Goal: Information Seeking & Learning: Learn about a topic

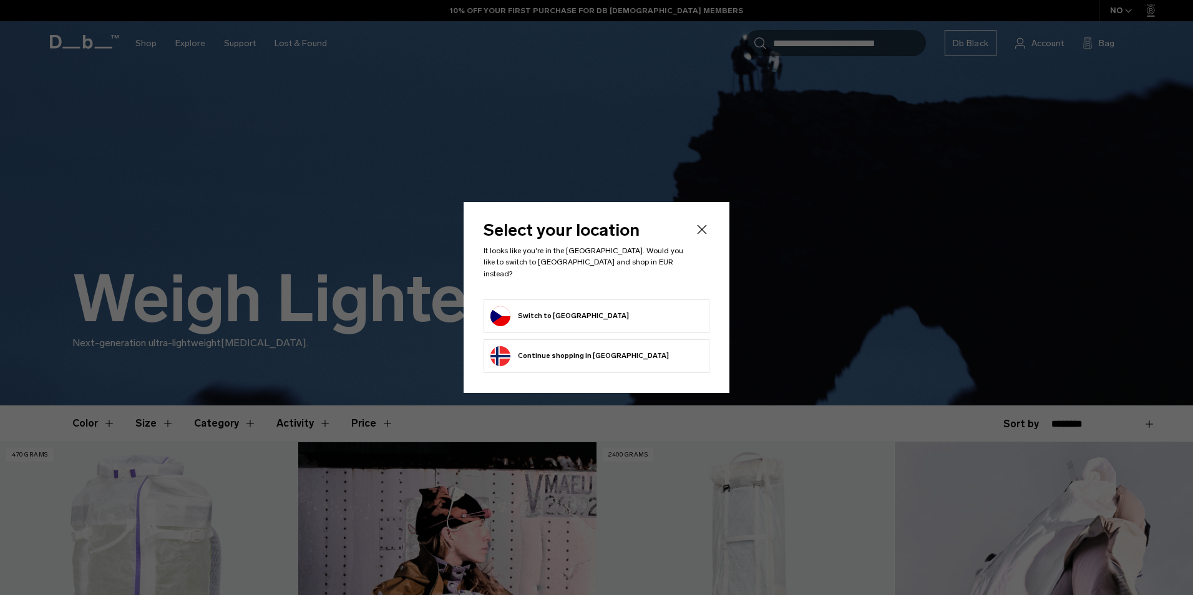
click at [640, 314] on form "Switch to Czechia" at bounding box center [596, 316] width 212 height 20
click at [545, 315] on button "Switch to Czechia" at bounding box center [559, 316] width 139 height 20
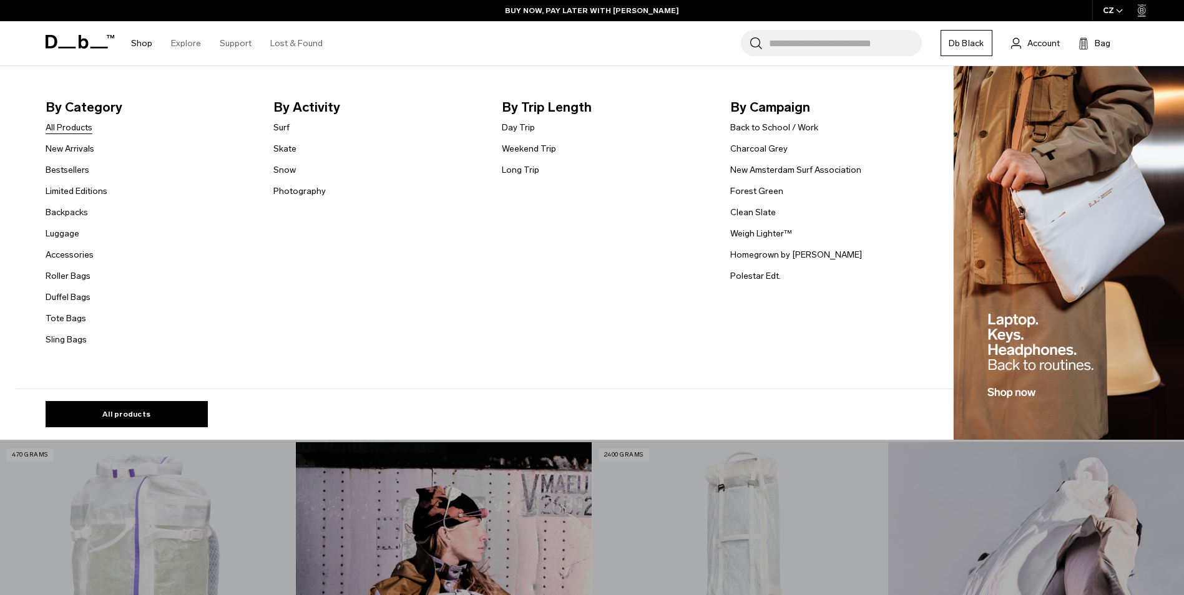
click at [92, 127] on link "All Products" at bounding box center [69, 127] width 47 height 13
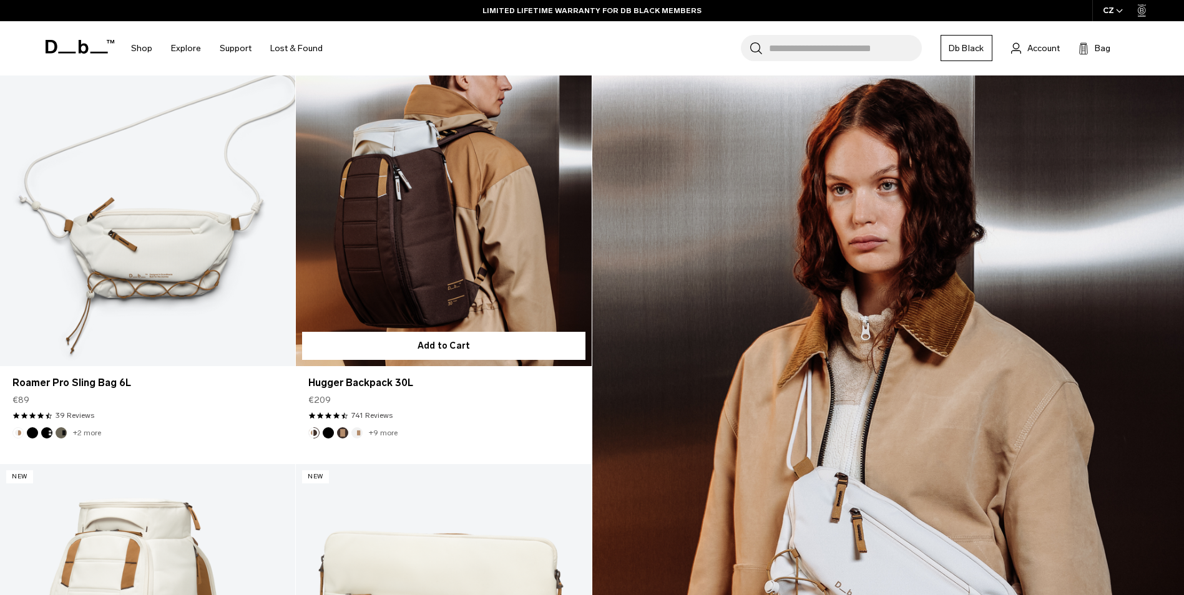
scroll to position [1622, 0]
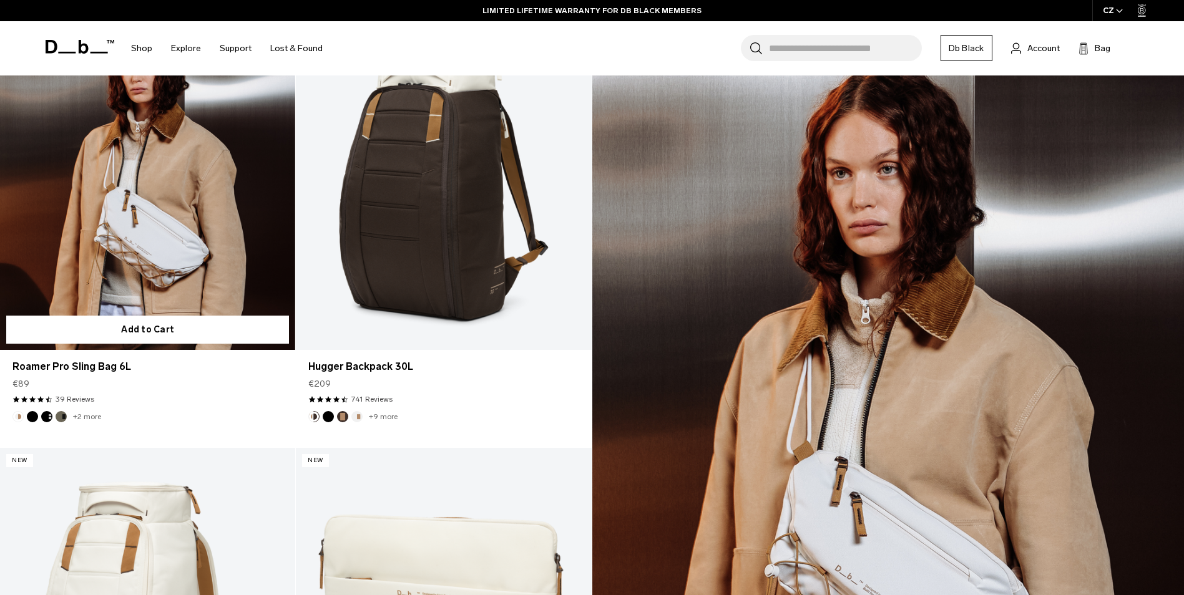
click at [214, 239] on link "Roamer Pro Sling Bag 6L" at bounding box center [147, 186] width 295 height 328
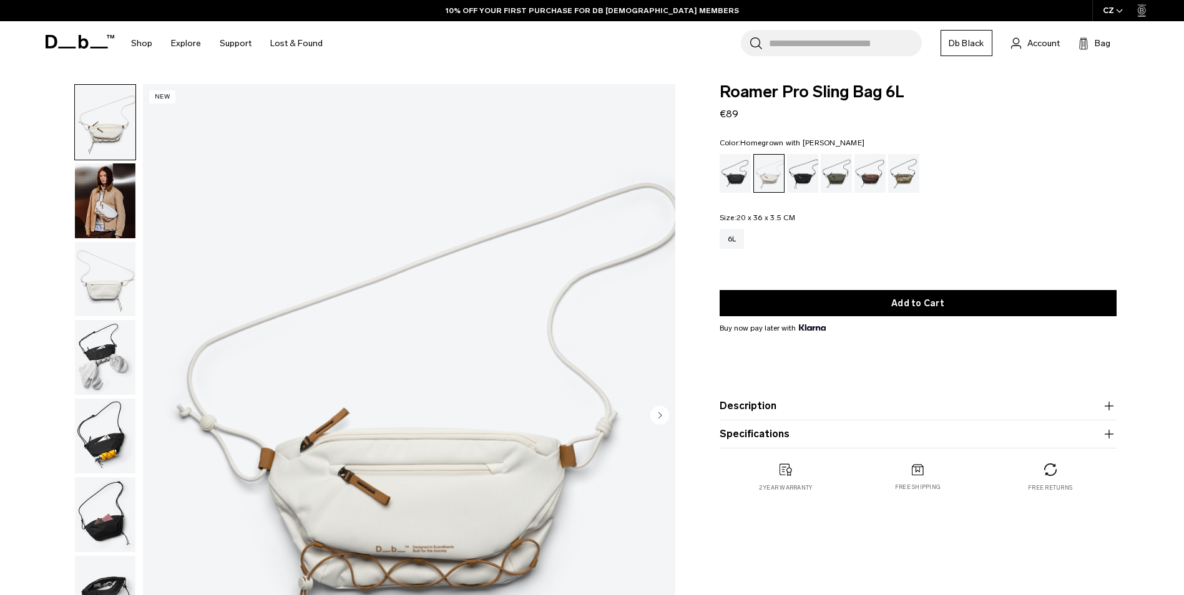
click at [877, 181] on div "Homegrown with Lu" at bounding box center [870, 173] width 32 height 39
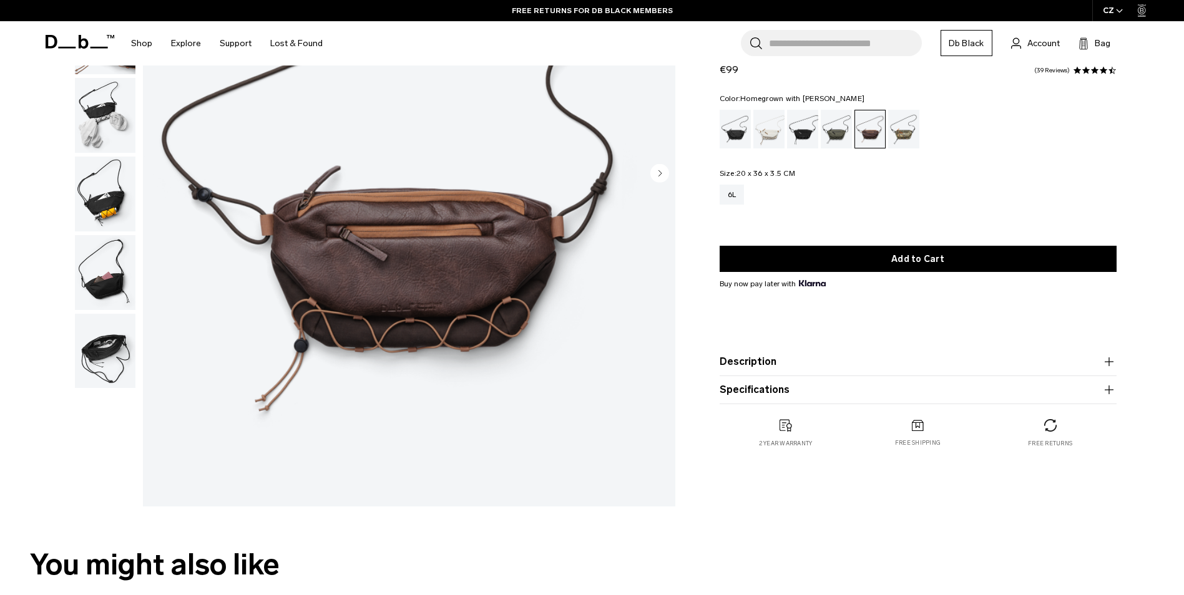
scroll to position [62, 0]
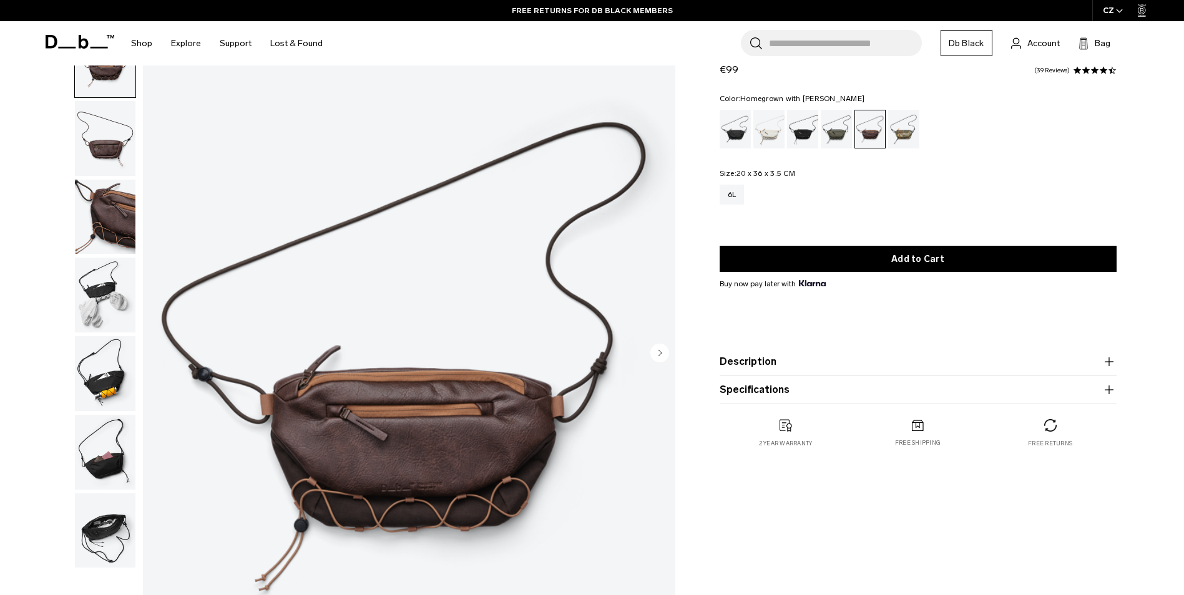
click at [759, 366] on button "Description" at bounding box center [917, 361] width 397 height 15
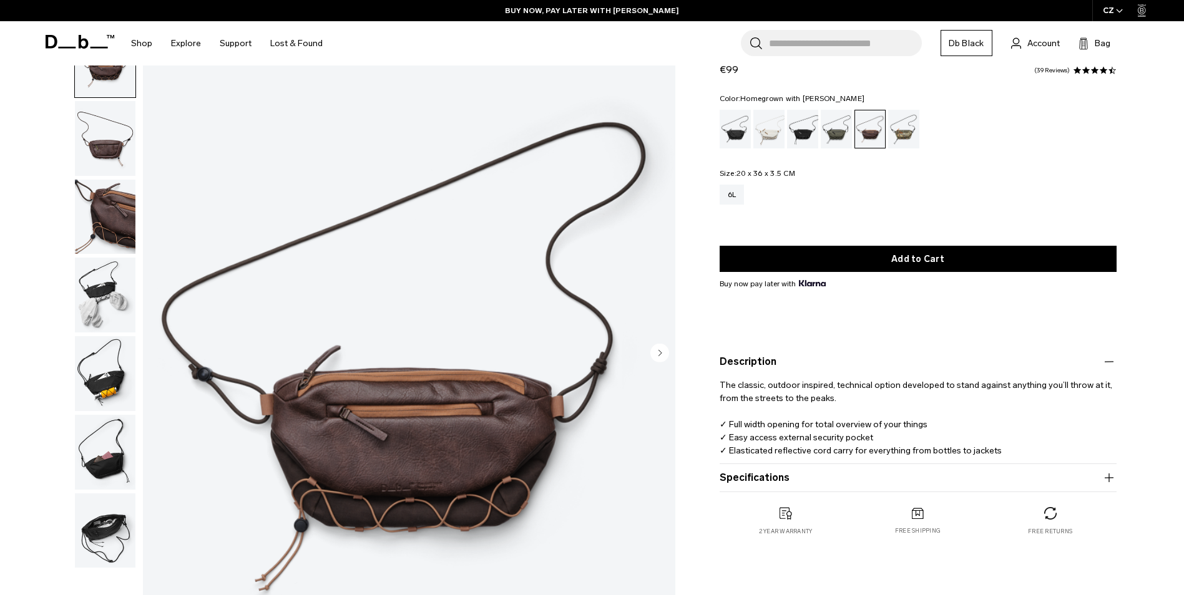
click at [746, 479] on button "Specifications" at bounding box center [917, 477] width 397 height 15
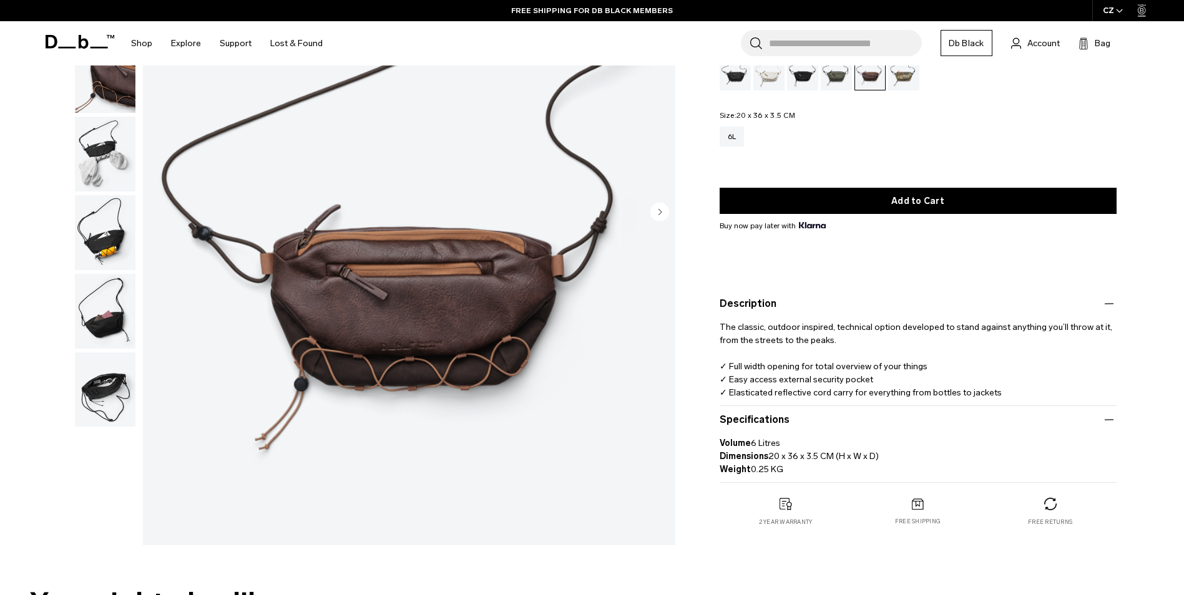
scroll to position [0, 0]
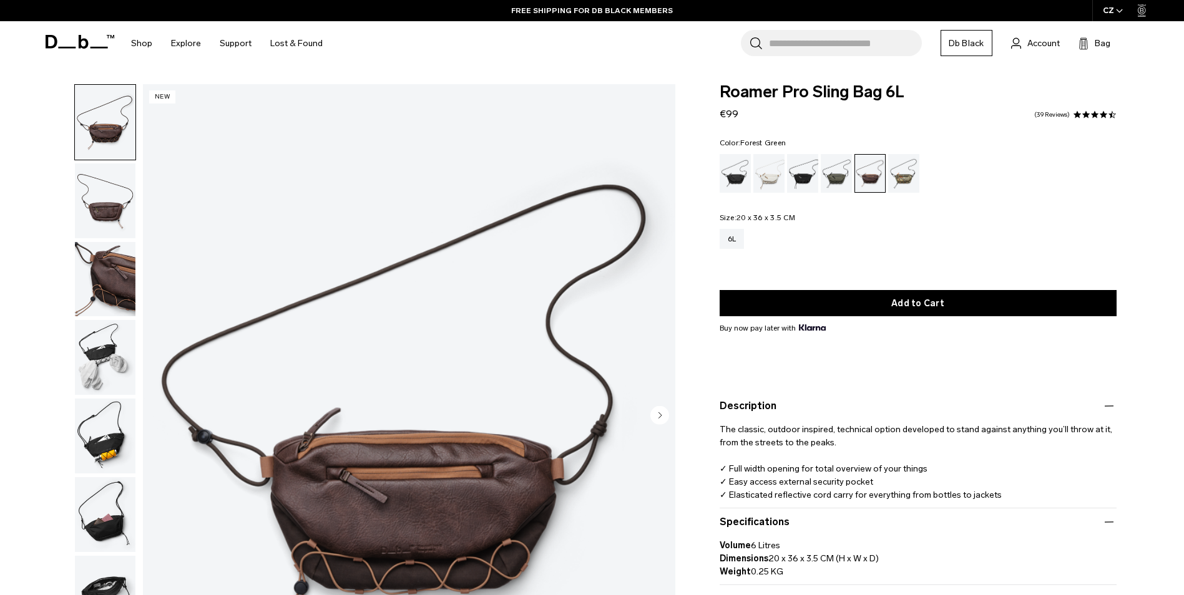
click at [830, 167] on div "Forest Green" at bounding box center [836, 173] width 32 height 39
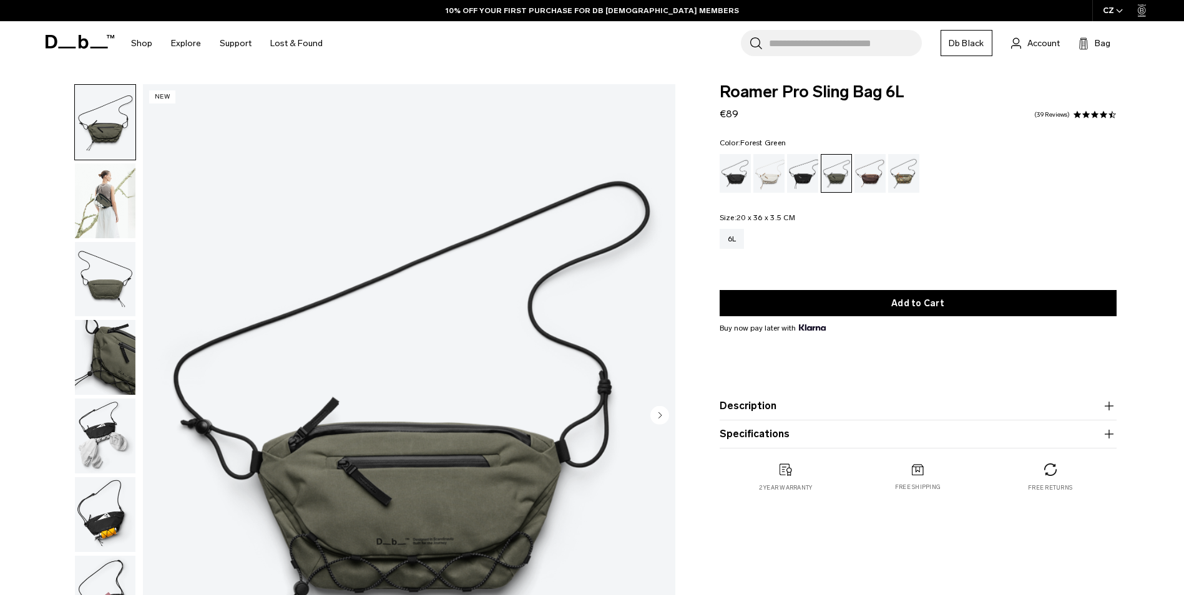
click at [870, 172] on div "Homegrown with Lu" at bounding box center [870, 173] width 32 height 39
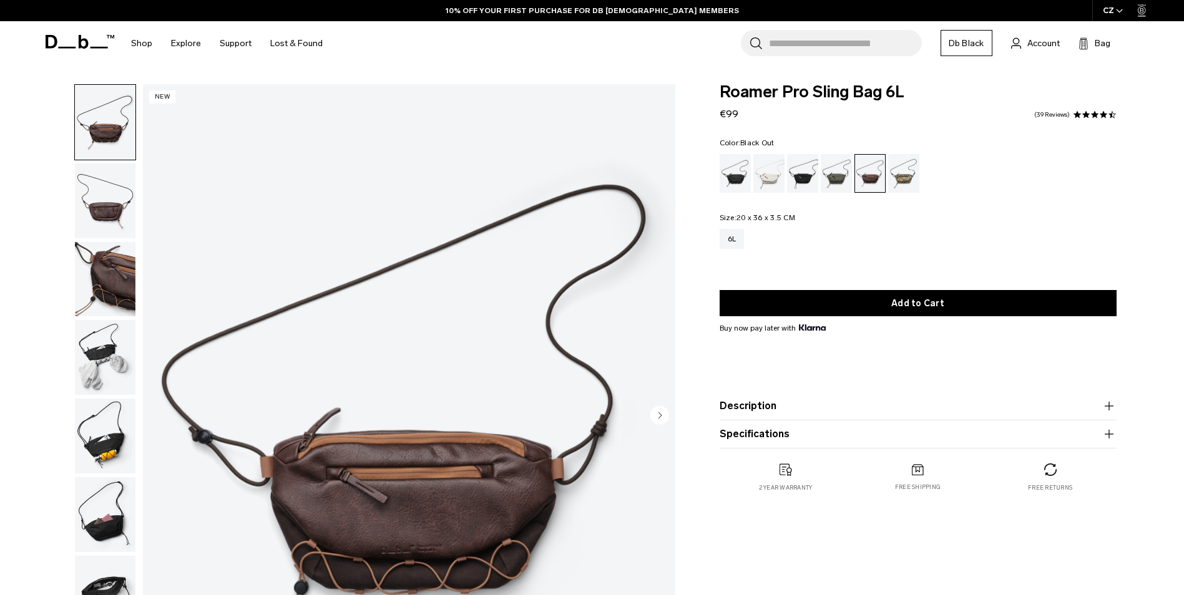
click at [744, 180] on div "Black Out" at bounding box center [735, 173] width 32 height 39
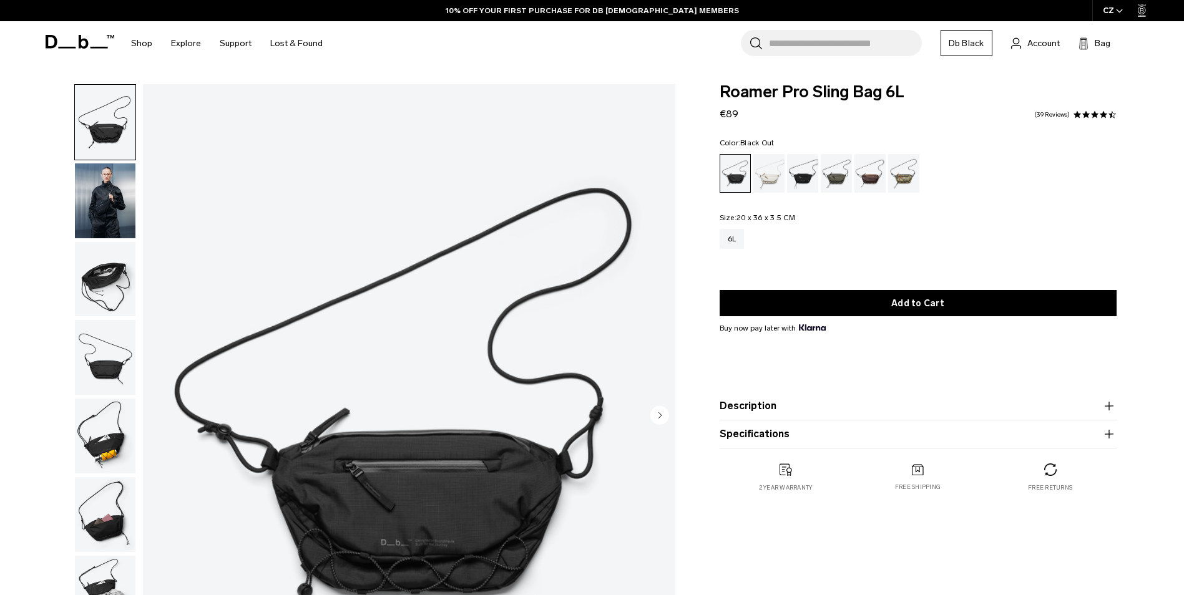
click at [800, 172] on div "Charcoal Grey" at bounding box center [803, 173] width 32 height 39
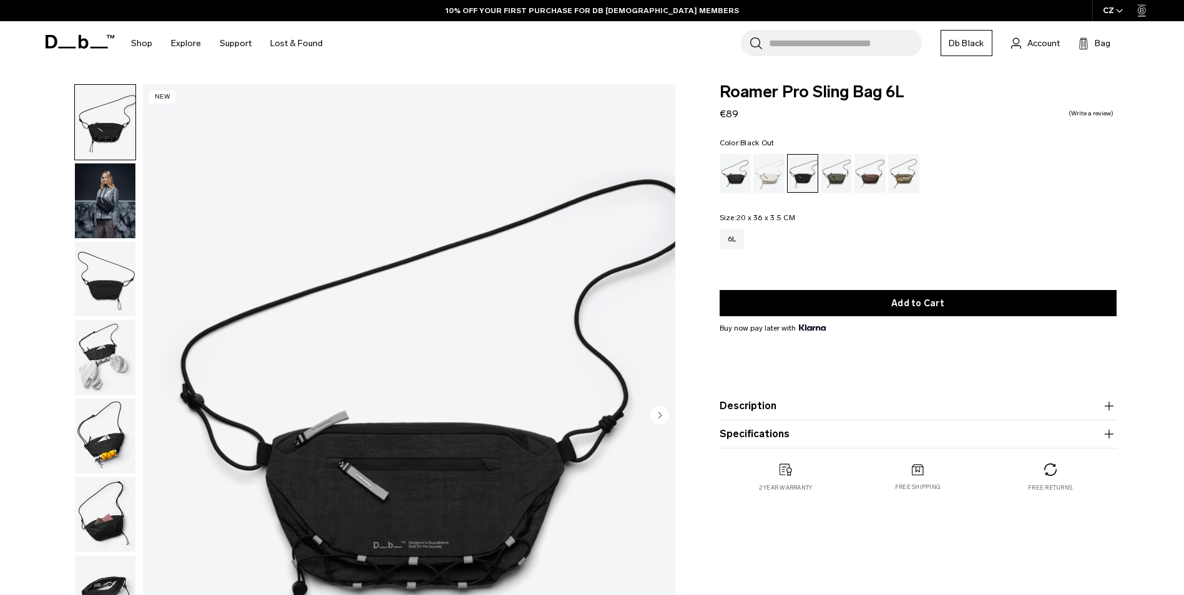
click at [740, 179] on div "Black Out" at bounding box center [735, 173] width 32 height 39
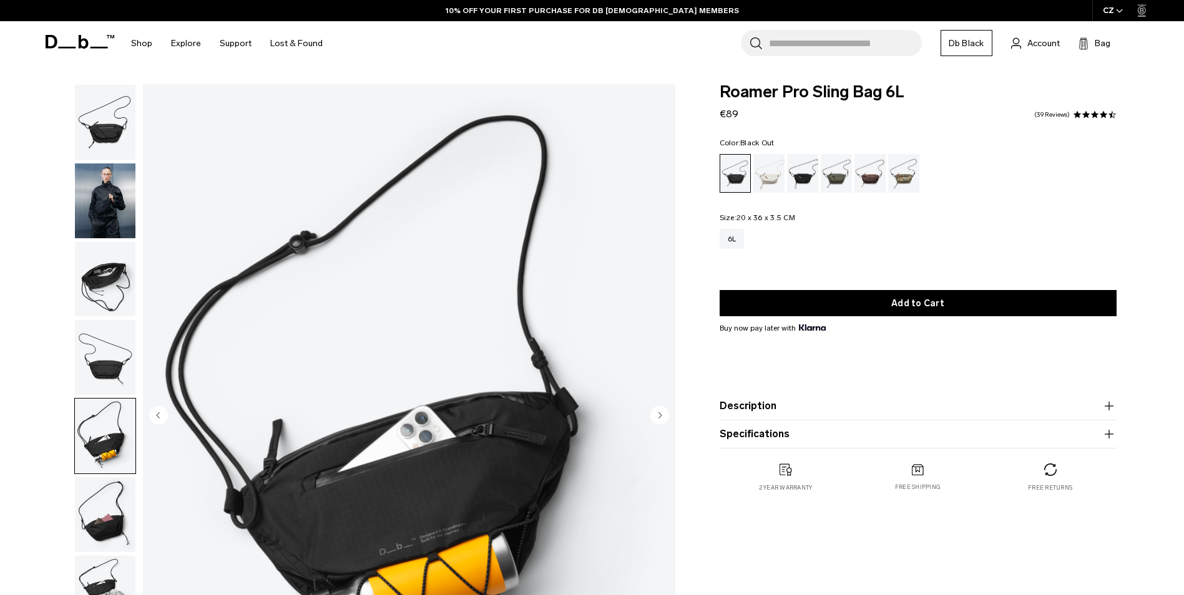
click at [117, 203] on img "button" at bounding box center [105, 200] width 61 height 75
